Goal: Use online tool/utility: Utilize a website feature to perform a specific function

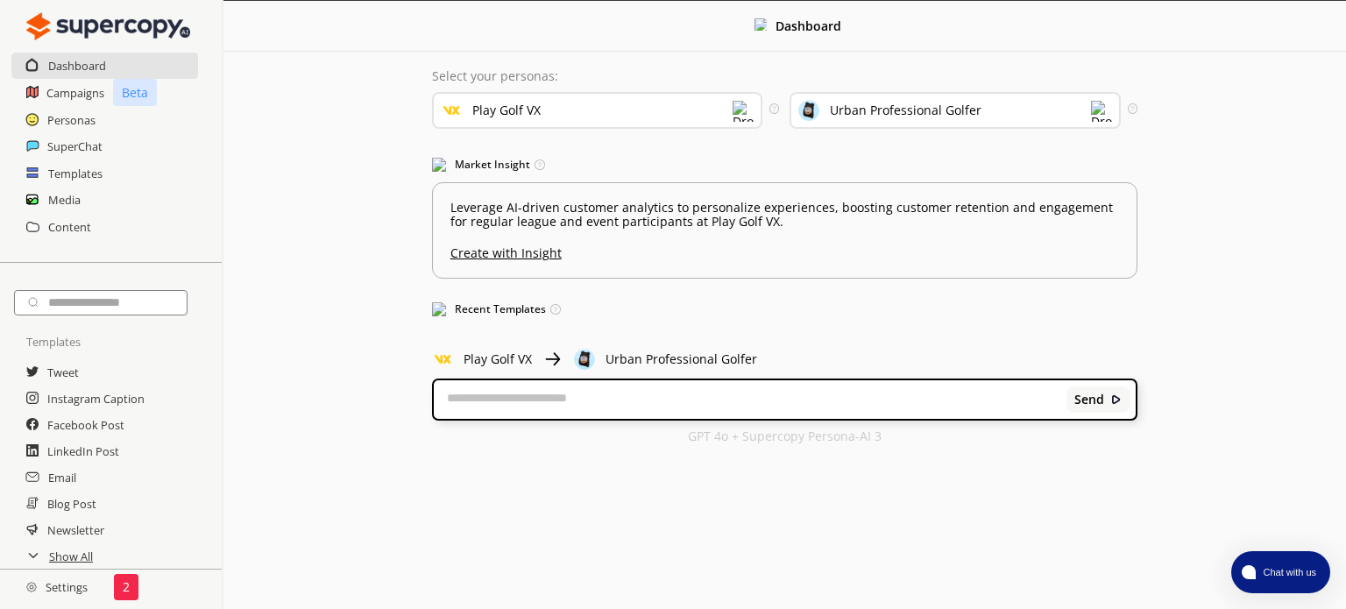
click at [815, 408] on div "Send" at bounding box center [785, 399] width 702 height 39
click at [883, 399] on textarea at bounding box center [751, 400] width 634 height 18
type textarea "*"
type textarea "**********"
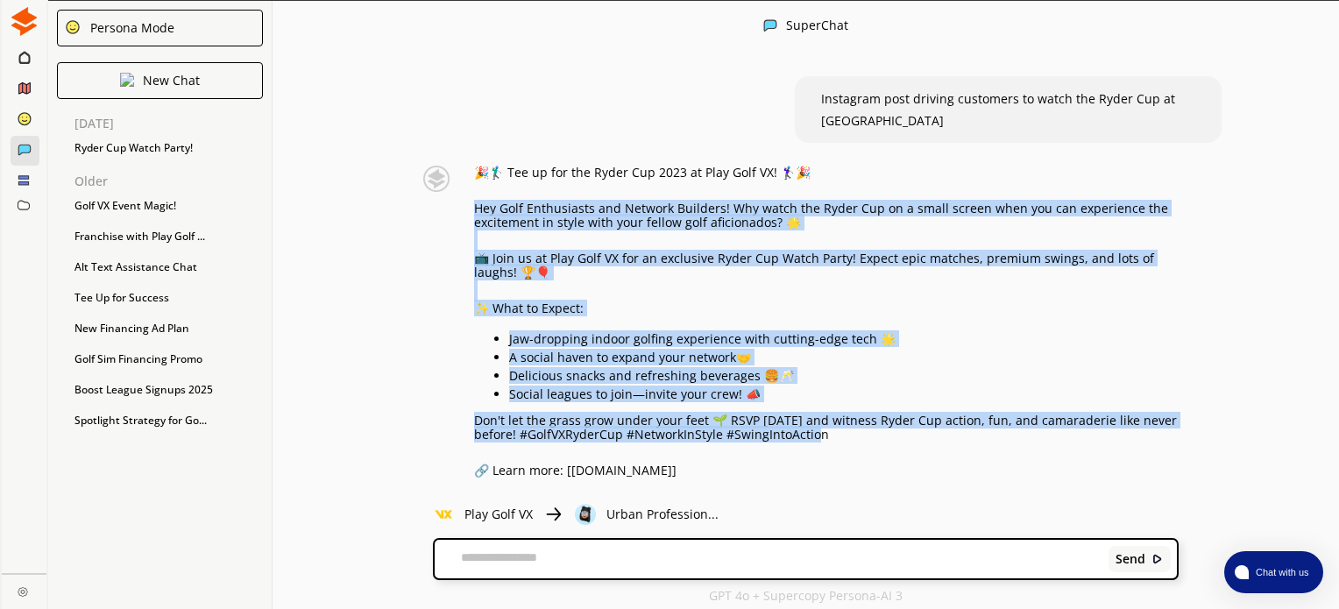
drag, startPoint x: 834, startPoint y: 434, endPoint x: 465, endPoint y: 210, distance: 431.5
click at [465, 210] on div "🎉🏌️‍♂️ Tee up for the Ryder Cup 2023 at Play Golf VX! 🏌️‍♀️🎉 Hey Golf Enthusias…" at bounding box center [794, 383] width 772 height 434
copy div "Hey Golf Enthusiasts and Network Builders! Why watch the Ryder Cup on a small s…"
